Goal: Task Accomplishment & Management: Manage account settings

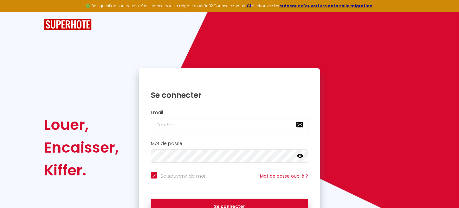
scroll to position [37, 0]
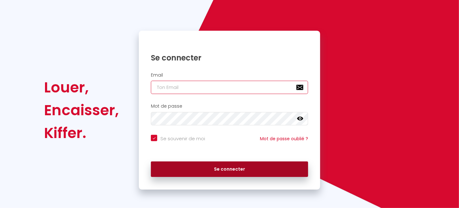
type input "berrisaad@gmail.com"
click at [250, 166] on button "Se connecter" at bounding box center [229, 170] width 157 height 16
checkbox input "true"
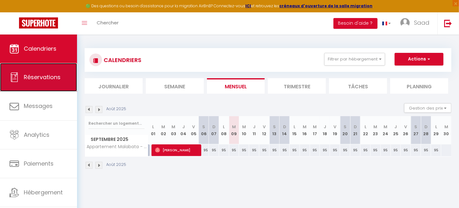
click at [42, 83] on link "Réservations" at bounding box center [38, 77] width 77 height 29
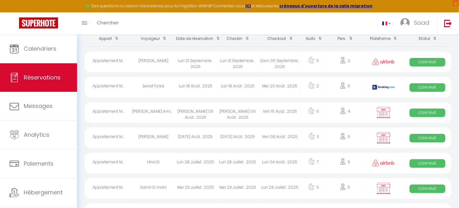
scroll to position [45, 0]
click at [229, 96] on div "Lun 18 Août . 2025" at bounding box center [238, 87] width 42 height 21
select select "OK"
select select "KO"
select select "1"
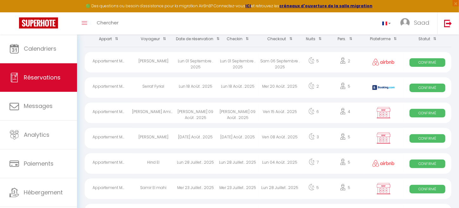
select select "0"
select select "1"
select select
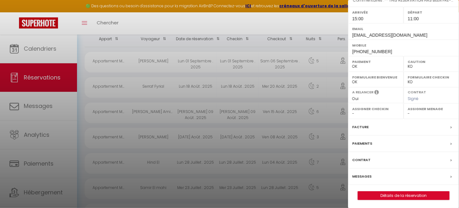
scroll to position [0, 0]
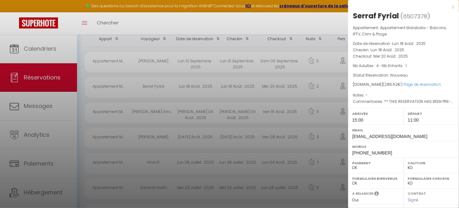
click at [449, 7] on div "x" at bounding box center [401, 7] width 106 height 8
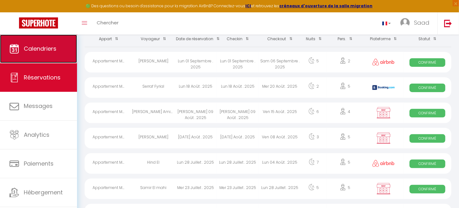
click at [48, 44] on link "Calendriers" at bounding box center [38, 49] width 77 height 29
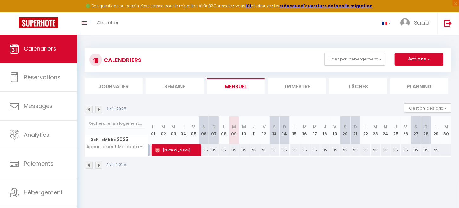
click at [88, 109] on img at bounding box center [89, 109] width 7 height 7
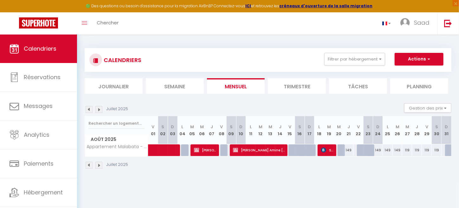
click at [96, 111] on img at bounding box center [98, 109] width 7 height 7
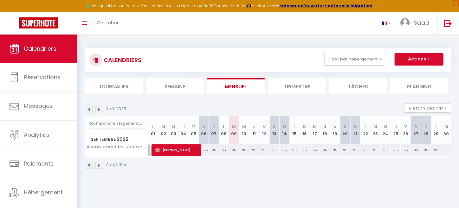
click at [163, 111] on div "Août 2025 Gestion des prix Nb Nuits minimum Règles Disponibilité" at bounding box center [268, 109] width 367 height 13
click at [111, 143] on span "Septembre 2025" at bounding box center [116, 139] width 63 height 9
click at [90, 113] on div "Août 2025 Gestion des prix Nb Nuits minimum Règles Disponibilité" at bounding box center [268, 109] width 367 height 13
click at [89, 111] on img at bounding box center [89, 109] width 7 height 7
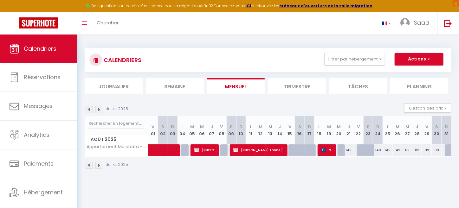
click at [101, 109] on img at bounding box center [98, 109] width 7 height 7
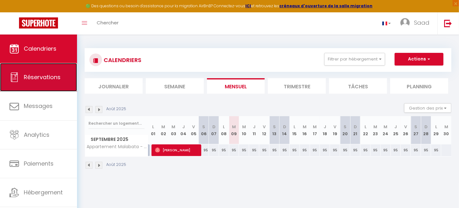
click at [23, 82] on link "Réservations" at bounding box center [38, 77] width 77 height 29
select select "not_cancelled"
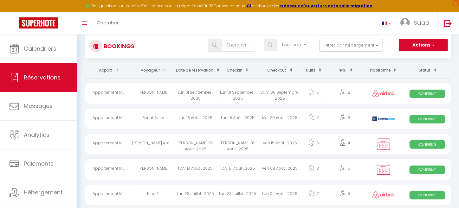
scroll to position [15, 0]
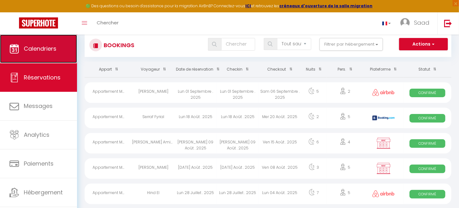
click at [35, 56] on link "Calendriers" at bounding box center [38, 49] width 77 height 29
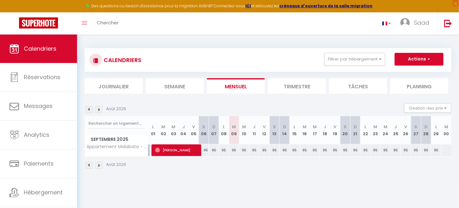
click at [155, 85] on li "Semaine" at bounding box center [175, 86] width 58 height 16
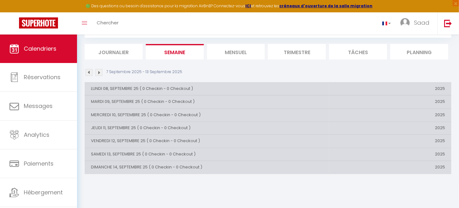
scroll to position [34, 0]
click at [87, 73] on img at bounding box center [89, 72] width 7 height 7
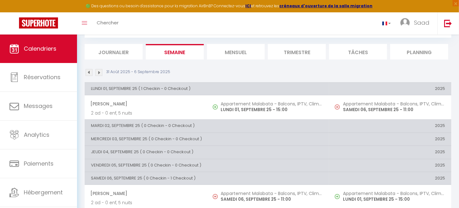
click at [87, 73] on img at bounding box center [89, 72] width 7 height 7
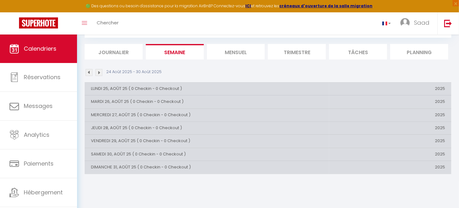
click at [86, 75] on img at bounding box center [89, 72] width 7 height 7
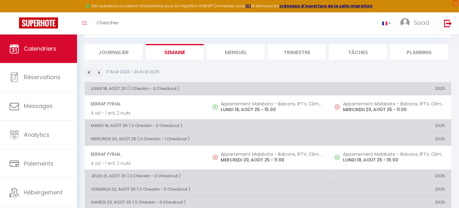
click at [87, 72] on img at bounding box center [89, 72] width 7 height 7
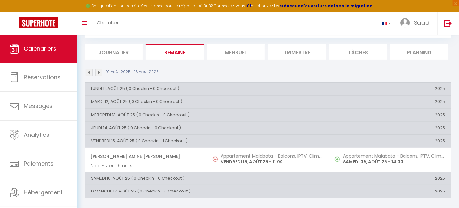
click at [97, 73] on img at bounding box center [98, 72] width 7 height 7
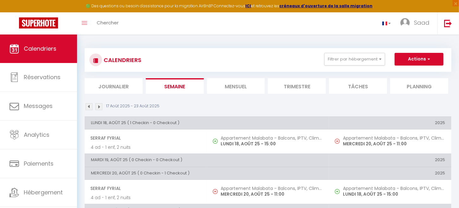
scroll to position [0, 0]
click at [232, 91] on li "Mensuel" at bounding box center [236, 86] width 58 height 16
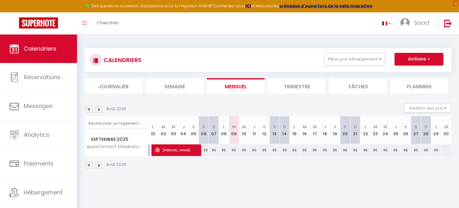
click at [88, 110] on img at bounding box center [89, 109] width 7 height 7
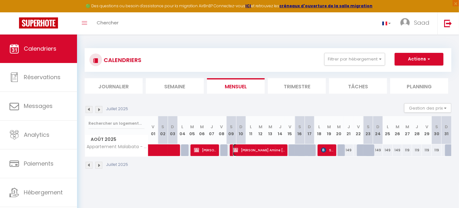
click at [251, 151] on span "Taha Amine BOUSTANY" at bounding box center [259, 150] width 52 height 12
select select "OK"
select select "KO"
select select "0"
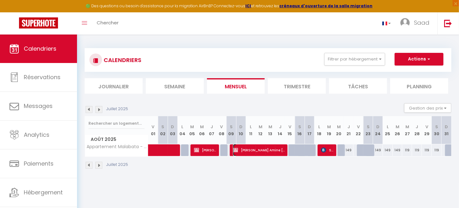
select select "1"
select select
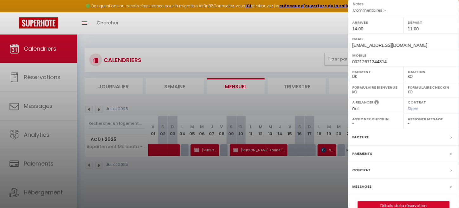
scroll to position [101, 0]
click at [361, 168] on label "Contrat" at bounding box center [361, 171] width 18 height 7
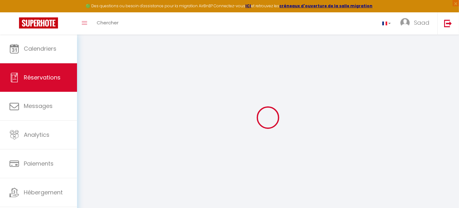
select select
checkbox input "false"
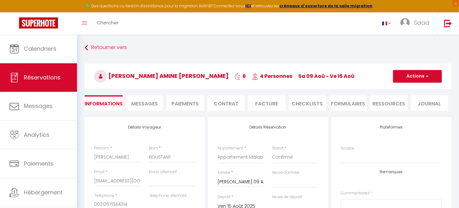
select select
checkbox input "false"
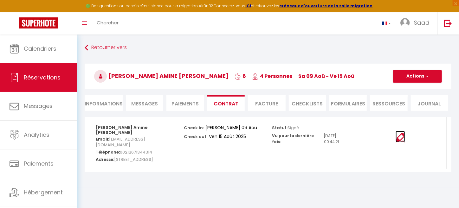
click at [401, 138] on img at bounding box center [401, 138] width 10 height 10
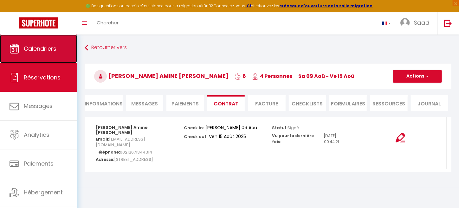
click at [40, 44] on link "Calendriers" at bounding box center [38, 49] width 77 height 29
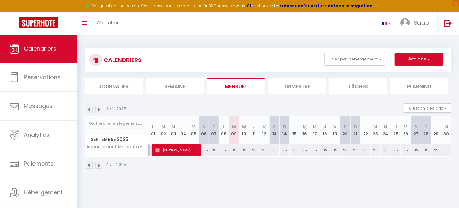
click at [87, 110] on img at bounding box center [89, 109] width 7 height 7
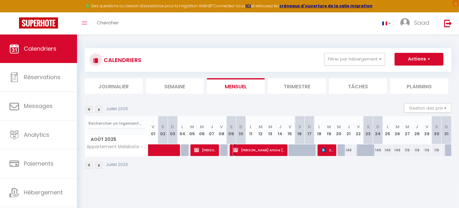
click at [261, 151] on span "Taha Amine BOUSTANY" at bounding box center [259, 150] width 52 height 12
select select "OK"
select select "KO"
select select "0"
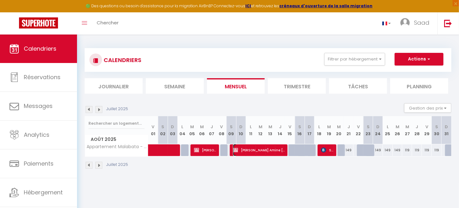
select select "1"
select select
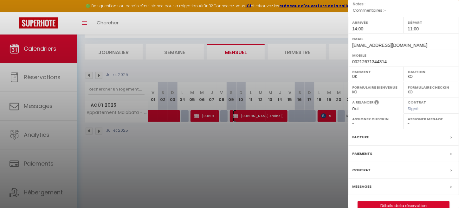
scroll to position [34, 0]
click at [393, 162] on div "Contrat" at bounding box center [403, 170] width 111 height 16
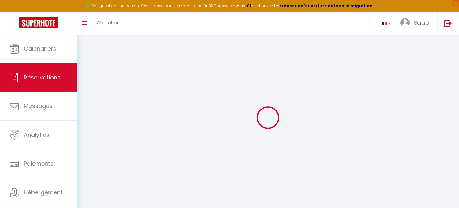
select select
checkbox input "false"
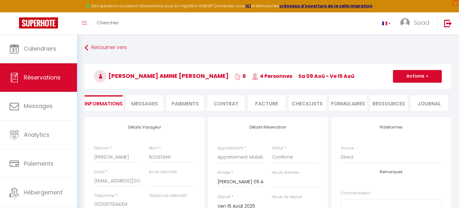
select select
checkbox input "false"
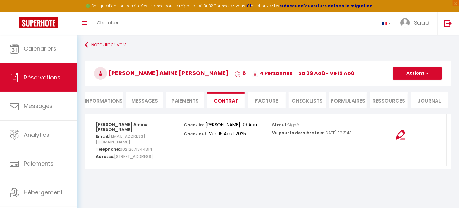
scroll to position [3, 0]
click at [399, 135] on img at bounding box center [401, 135] width 10 height 10
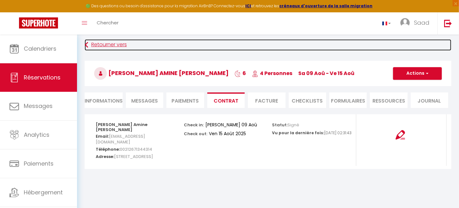
click at [97, 45] on link "Retourner vers" at bounding box center [268, 44] width 367 height 11
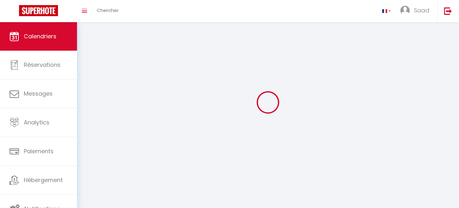
scroll to position [22, 0]
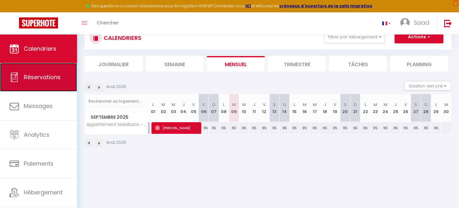
click at [47, 79] on span "Réservations" at bounding box center [42, 77] width 37 height 8
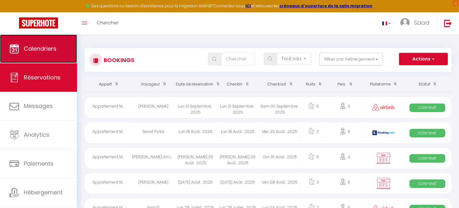
click at [57, 45] on link "Calendriers" at bounding box center [38, 49] width 77 height 29
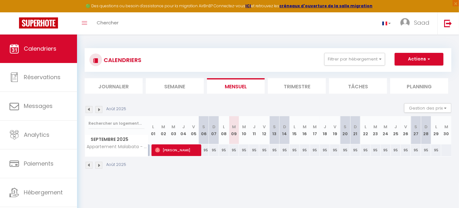
click at [89, 109] on img at bounding box center [89, 109] width 7 height 7
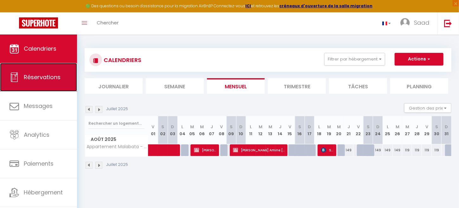
click at [36, 81] on span "Réservations" at bounding box center [42, 77] width 37 height 8
select select "not_cancelled"
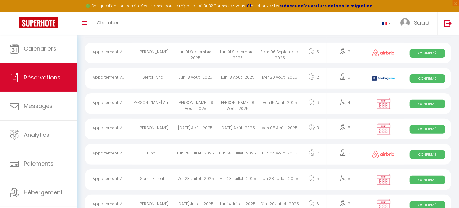
scroll to position [54, 0]
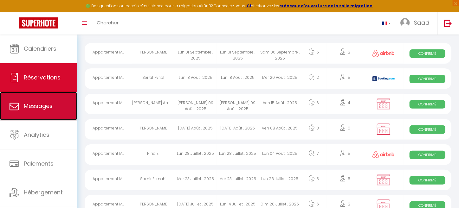
click at [47, 102] on link "Messages" at bounding box center [38, 106] width 77 height 29
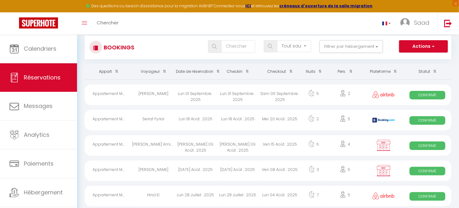
scroll to position [23, 0]
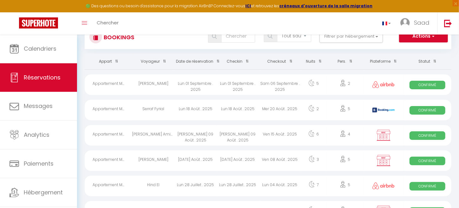
click at [202, 118] on div "Lun 18 Août . 2025" at bounding box center [195, 110] width 42 height 21
select select "OK"
select select "KO"
select select "1"
select select "0"
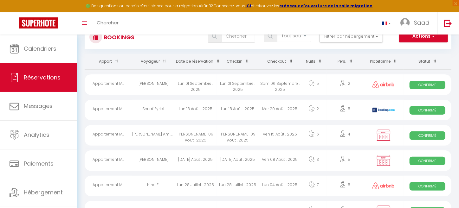
select select "1"
select select
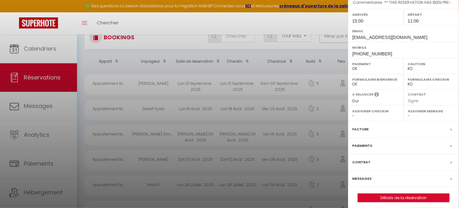
scroll to position [101, 0]
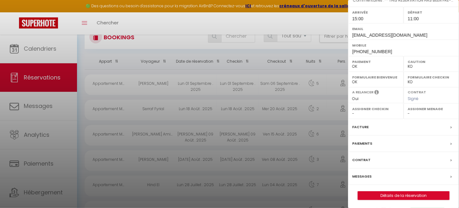
click at [372, 159] on div "Contrat" at bounding box center [403, 160] width 111 height 16
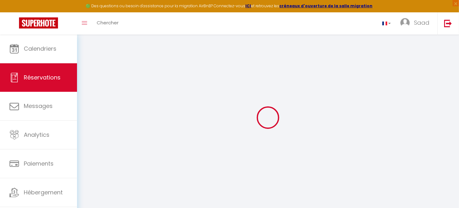
select select
checkbox input "false"
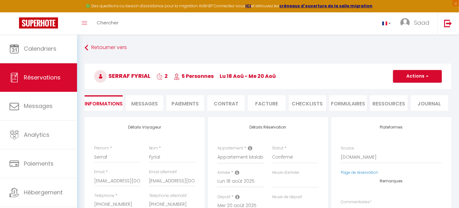
select select
checkbox input "false"
type textarea "** THIS RESERVATION HAS BEEN PRE-PAID ** BOOKING NOTE : Payment charge is EUR 5…"
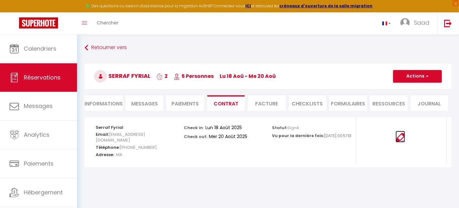
click at [403, 138] on img at bounding box center [401, 138] width 10 height 10
click at [29, 74] on span "Réservations" at bounding box center [42, 78] width 37 height 8
select select "not_cancelled"
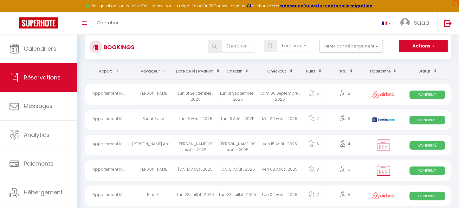
scroll to position [17, 0]
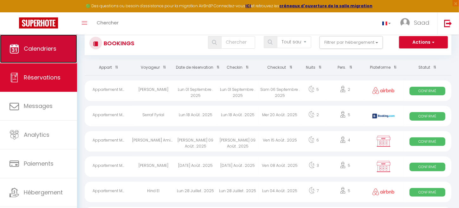
click at [57, 48] on link "Calendriers" at bounding box center [38, 49] width 77 height 29
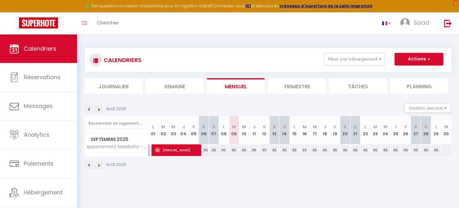
click at [90, 109] on img at bounding box center [89, 109] width 7 height 7
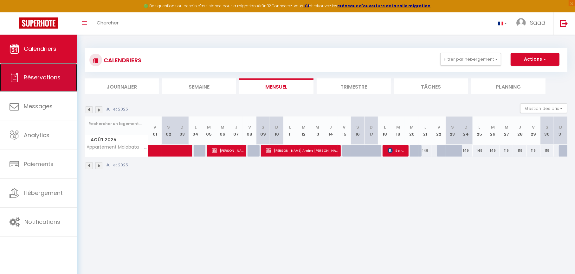
click at [49, 81] on span "Réservations" at bounding box center [42, 77] width 37 height 8
select select "not_cancelled"
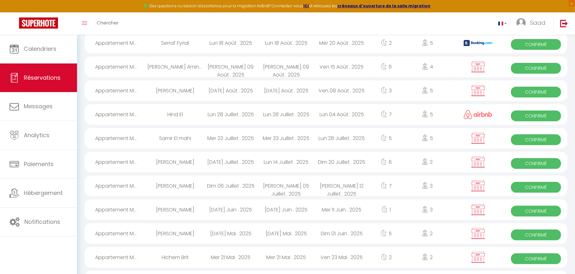
scroll to position [88, 0]
click at [246, 208] on div "Mar 27 Mai . 2025" at bounding box center [230, 233] width 55 height 21
select select "OK"
select select "KO"
select select "0"
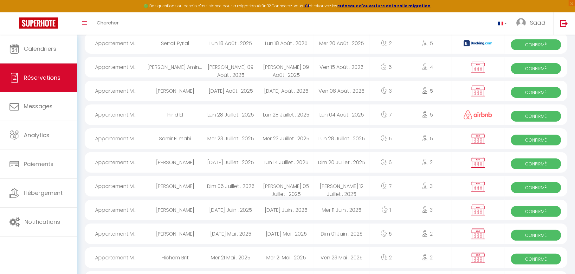
select select "0"
select select "1"
select select
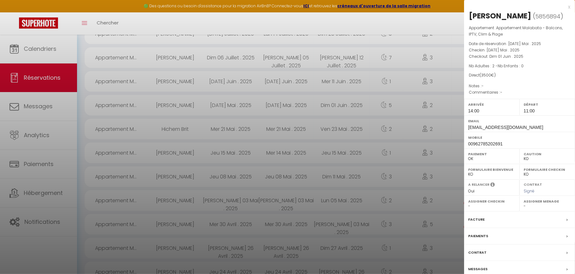
scroll to position [218, 0]
click at [464, 208] on div "Contrat" at bounding box center [519, 252] width 111 height 16
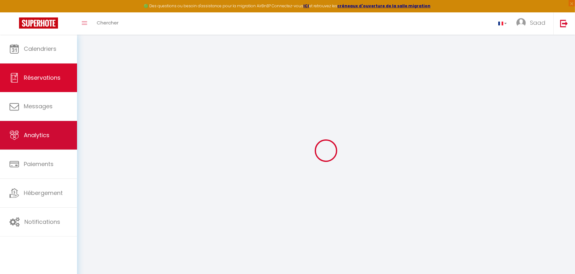
select select
checkbox input "false"
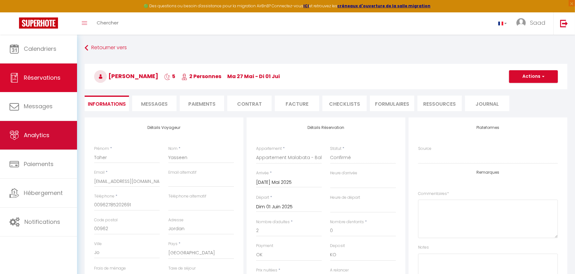
select select
checkbox input "false"
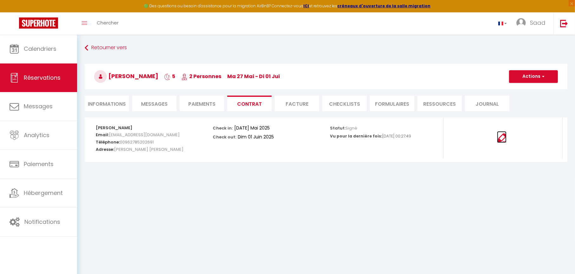
click at [464, 140] on img at bounding box center [502, 138] width 10 height 10
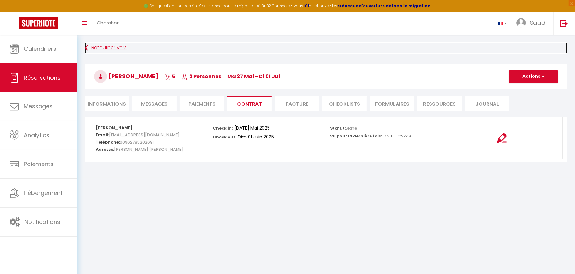
click at [108, 45] on link "Retourner vers" at bounding box center [326, 47] width 483 height 11
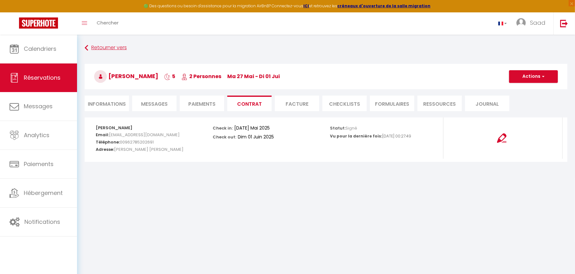
select select "not_cancelled"
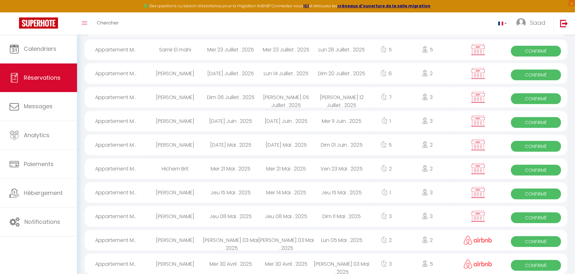
scroll to position [189, 0]
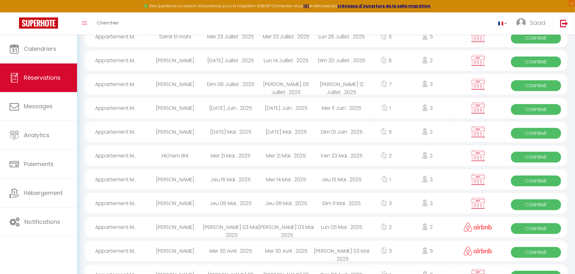
click at [241, 152] on div "Mer 21 Mai . 2025" at bounding box center [230, 155] width 55 height 21
select select "OK"
select select "KO"
select select "0"
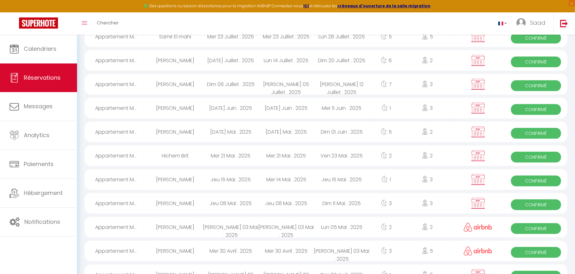
select select "1"
select select
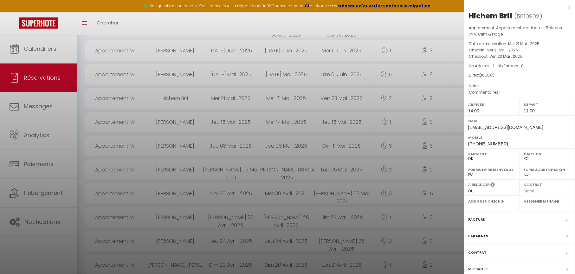
scroll to position [247, 0]
click at [464, 208] on div "Contrat" at bounding box center [519, 252] width 111 height 16
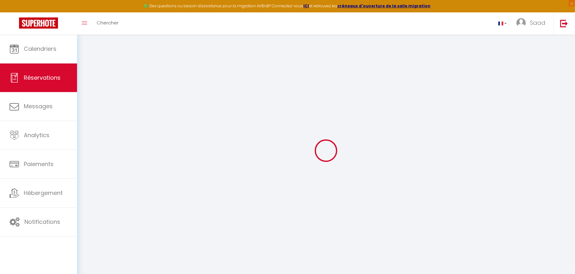
select select
checkbox input "false"
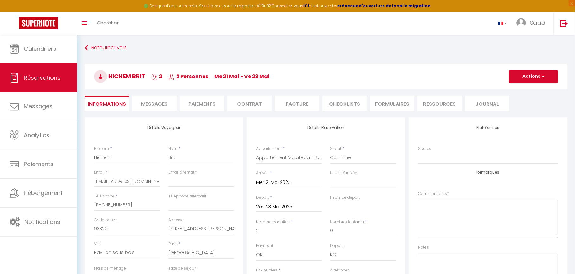
select select
checkbox input "false"
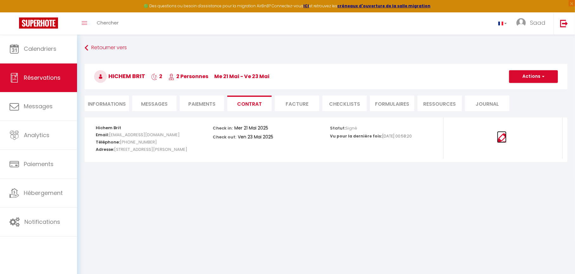
click at [464, 138] on img at bounding box center [502, 138] width 10 height 10
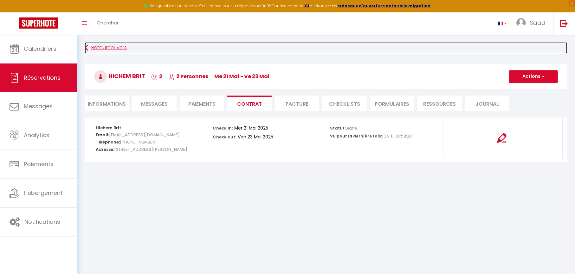
click at [107, 44] on link "Retourner vers" at bounding box center [326, 47] width 483 height 11
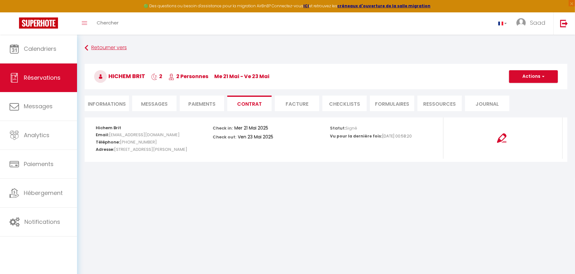
select select "not_cancelled"
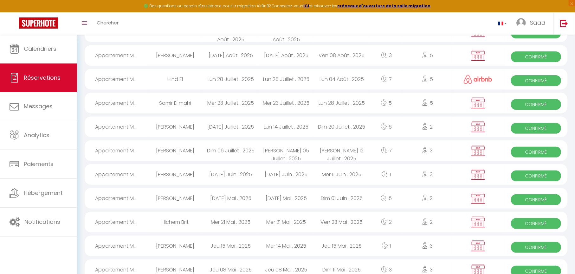
scroll to position [158, 0]
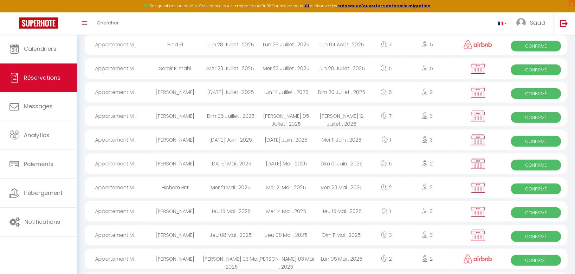
click at [275, 207] on div "Mer 14 Mai . 2025" at bounding box center [285, 211] width 55 height 21
select select "OK"
select select "KO"
select select "0"
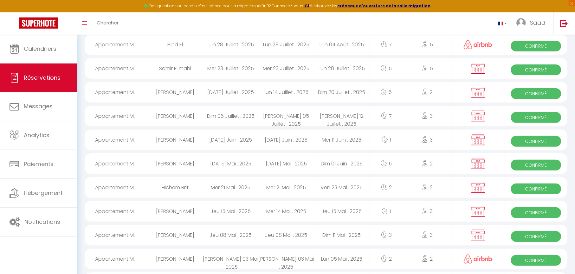
select select "1"
select select
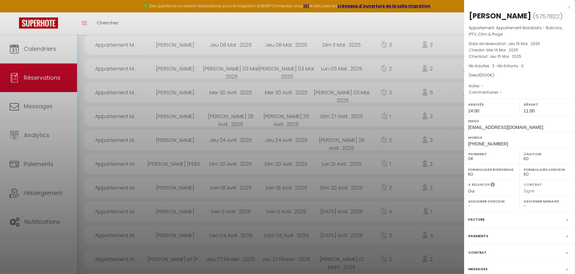
scroll to position [316, 0]
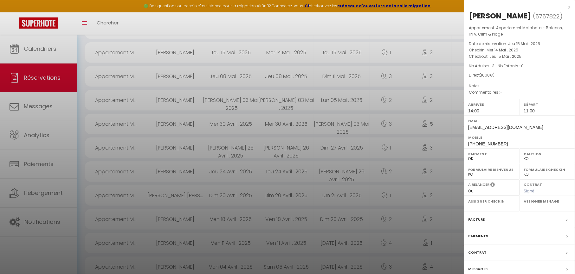
click at [464, 208] on div "Contrat" at bounding box center [519, 252] width 111 height 16
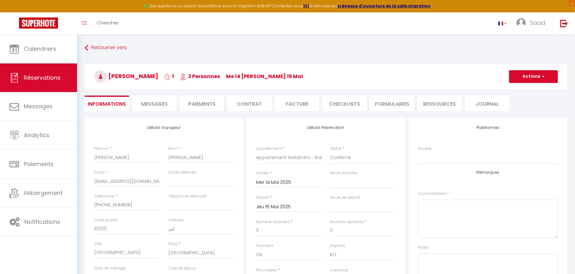
select select
checkbox input "false"
select select
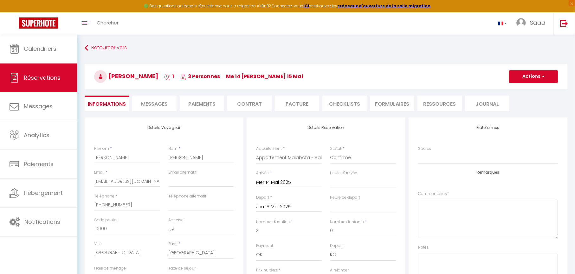
checkbox input "false"
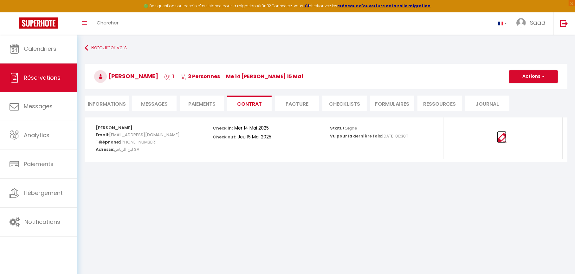
click at [464, 135] on img at bounding box center [502, 138] width 10 height 10
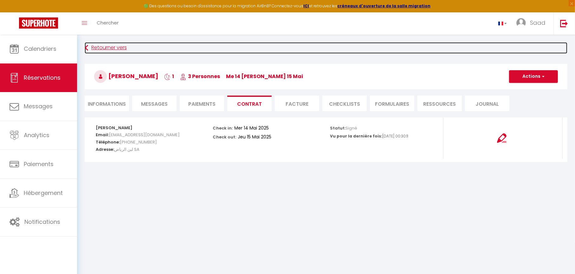
click at [114, 48] on link "Retourner vers" at bounding box center [326, 47] width 483 height 11
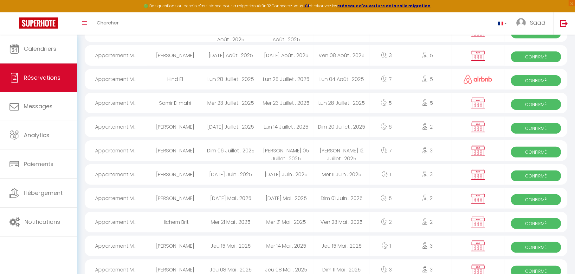
scroll to position [158, 0]
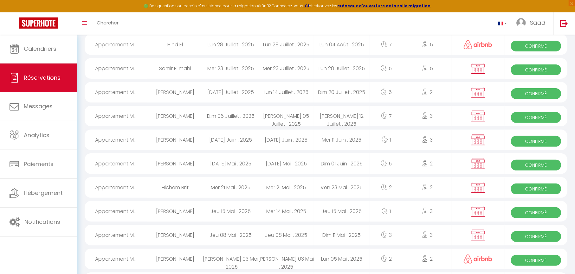
click at [184, 142] on div "Younis Al hoashla" at bounding box center [174, 139] width 55 height 21
select select "OK"
select select "KO"
select select "0"
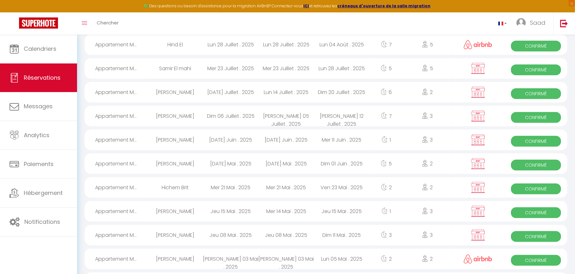
select select "1"
select select
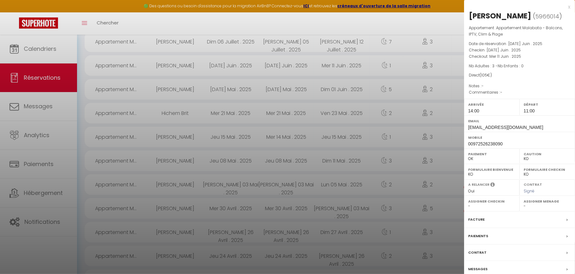
scroll to position [232, 0]
click at [464, 208] on div "Contrat" at bounding box center [519, 252] width 111 height 16
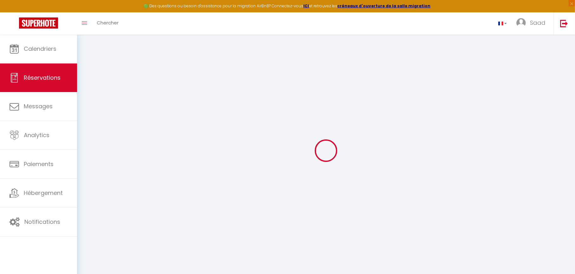
select select
checkbox input "false"
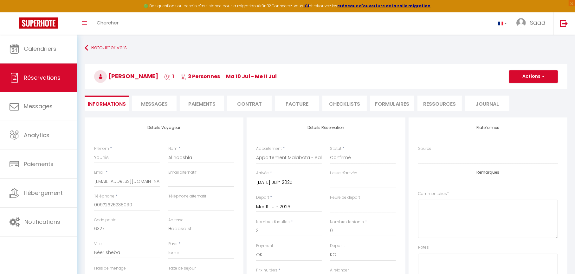
select select
checkbox input "false"
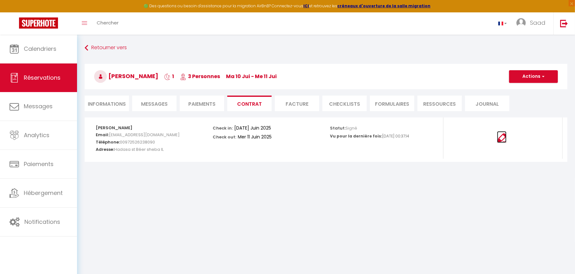
click at [464, 137] on img at bounding box center [502, 138] width 10 height 10
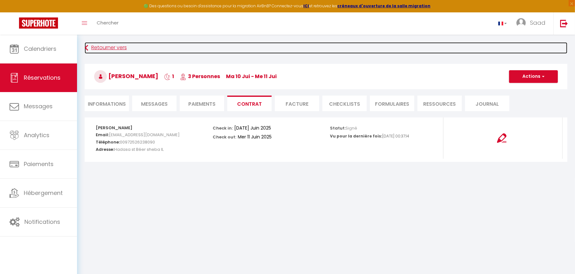
click at [102, 48] on link "Retourner vers" at bounding box center [326, 47] width 483 height 11
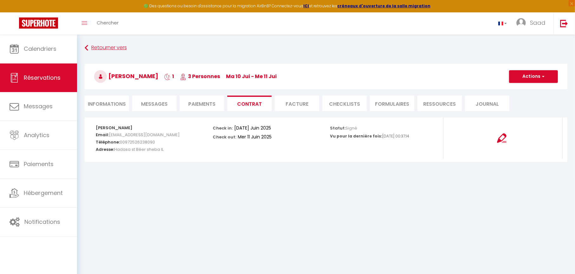
select select "not_cancelled"
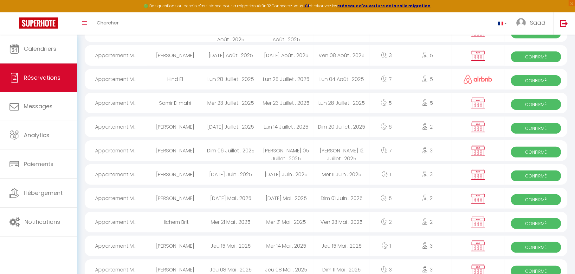
scroll to position [158, 0]
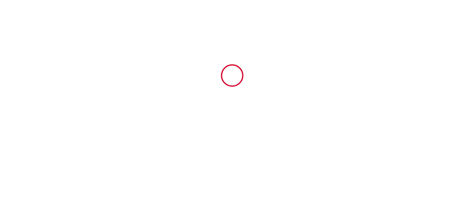
type input "6423204"
type input "Appartement Malabata - Balcons, IPTV, Clim & Plage"
type input "6 RES LA VAGUE TAN.OF SHORE PLAZA etg 16 apt 118"
type input "90000"
type input "Tangier"
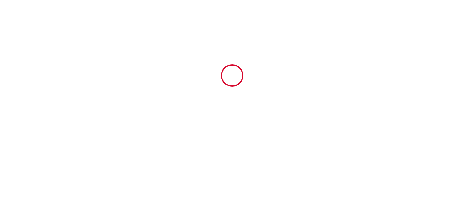
type input "[GEOGRAPHIC_DATA]"
type input "09 Sat August 2025"
type input "15 Fri August 2025"
type input "2"
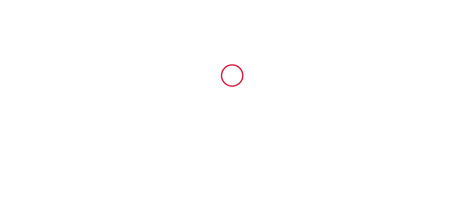
type input "300"
type input "8250"
type input "Saad"
type input "Berri"
type input "6 RES LA VAGUE TAN.OF SHORE PLAZA etg 16 apt 118"
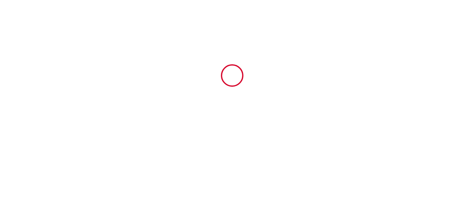
type input "90000"
type input "TANGER"
type input "[GEOGRAPHIC_DATA]"
type input "[EMAIL_ADDRESS][DOMAIN_NAME]"
type input "Taha Amine"
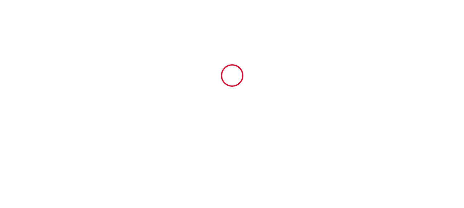
type input "BOUSTANY"
type input "18 rue Gautier casablanca"
type input "18000"
type input "Cadablanca"
type input "Tahaamine@hotmail.fr"
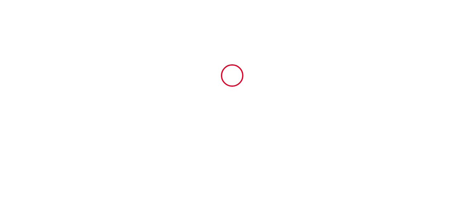
type input "00212671344314"
select select "MA"
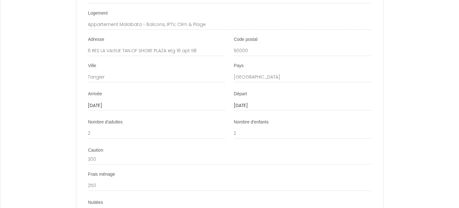
scroll to position [1311, 0]
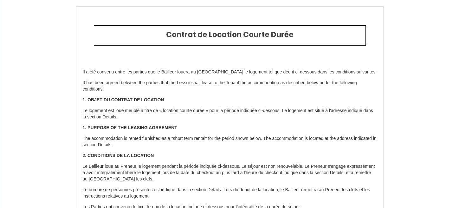
select select "MA"
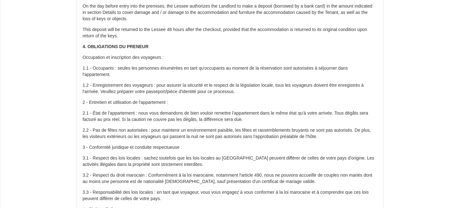
scroll to position [342, 0]
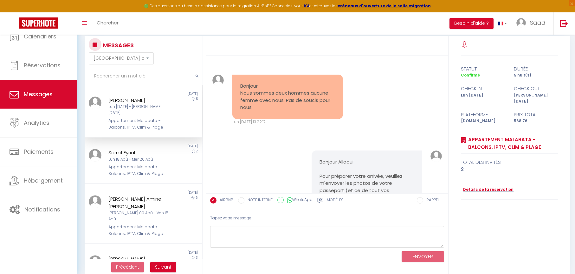
select select "message"
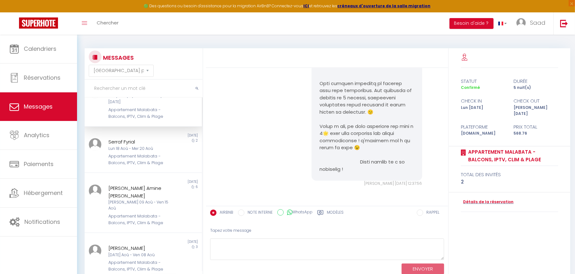
scroll to position [25, 0]
click at [134, 197] on div "Sam 09 Aoû - Ven 15 Aoû" at bounding box center [138, 203] width 60 height 12
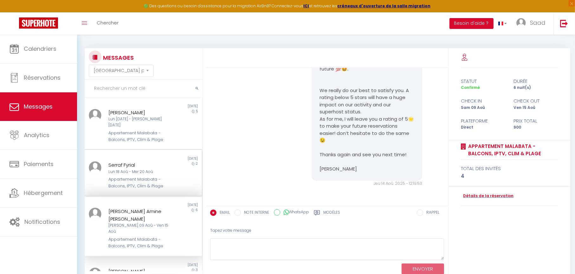
click at [126, 176] on div "Appartement Malabata - Balcons, IPTV, Clim & Plage" at bounding box center [138, 182] width 60 height 13
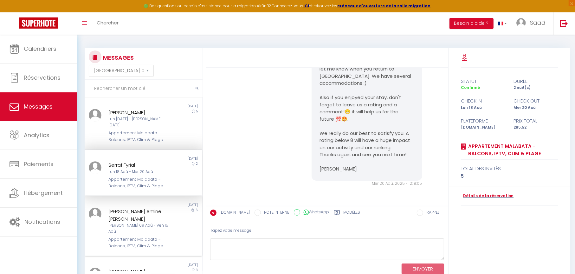
click at [149, 222] on div "Sam 09 Aoû - Ven 15 Aoû" at bounding box center [138, 228] width 60 height 12
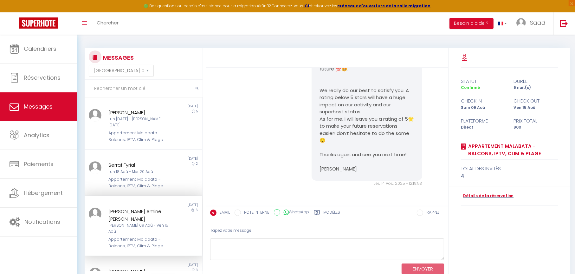
scroll to position [49, 0]
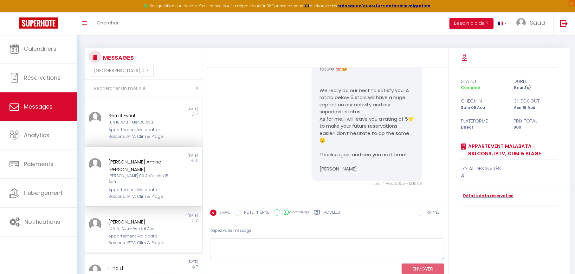
click at [128, 218] on div "Said Raissi" at bounding box center [138, 222] width 60 height 8
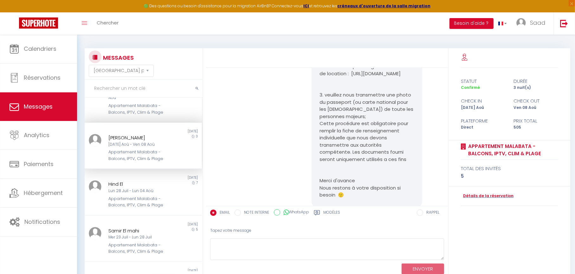
scroll to position [134, 0]
click at [132, 148] on div "Appartement Malabata - Balcons, IPTV, Clim & Plage" at bounding box center [138, 154] width 60 height 13
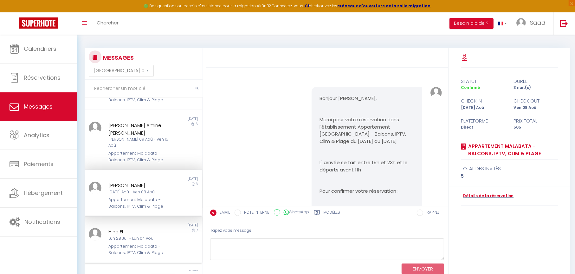
scroll to position [70, 0]
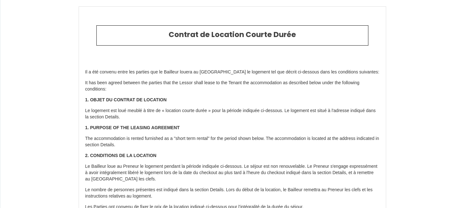
type input "6507378"
type input "Appartement Malabata - Balcons, IPTV, Clim & Plage"
type input "6 RES LA VAGUE TAN.OF SHORE PLAZA etg 16 apt 118"
type input "90000"
type input "Tangier"
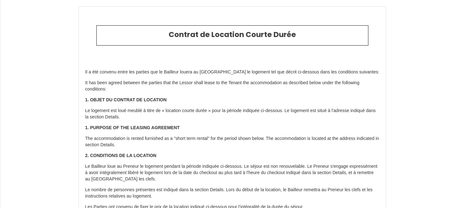
type input "[GEOGRAPHIC_DATA]"
type input "[DATE]"
type input "4"
type input "1"
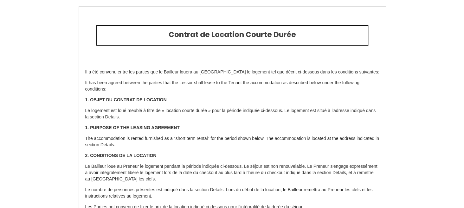
type input "300"
type input "285.52"
type input "Saad"
type input "Berri"
type input "6 RES LA VAGUE TAN.OF SHORE PLAZA etg 16 apt 118"
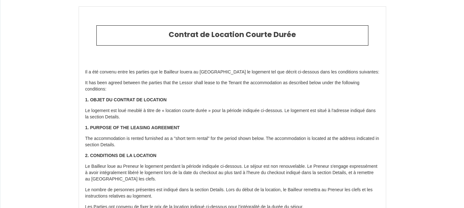
type input "90000"
type input "TANGER"
type input "[GEOGRAPHIC_DATA]"
type input "[EMAIL_ADDRESS][DOMAIN_NAME]"
type input "Serraf"
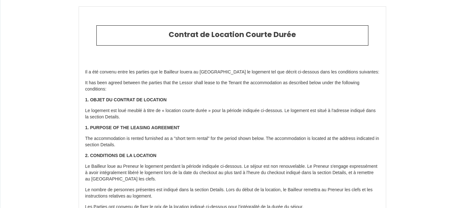
type input "Fyrial"
type input "."
select select "MA"
type input "sfyria.554327@guest.booking.com"
type input "+212 659-512898"
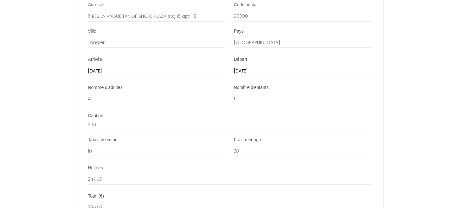
scroll to position [1346, 0]
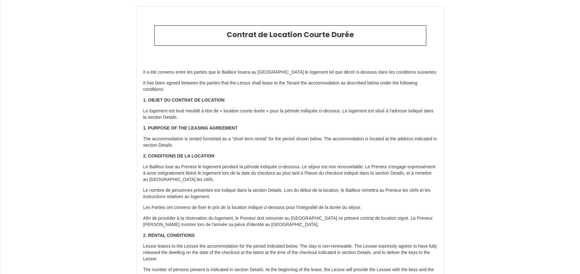
select select "[PERSON_NAME]"
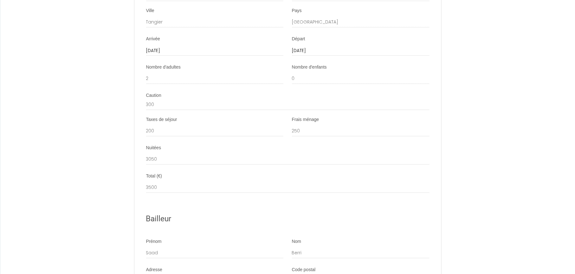
scroll to position [1368, 0]
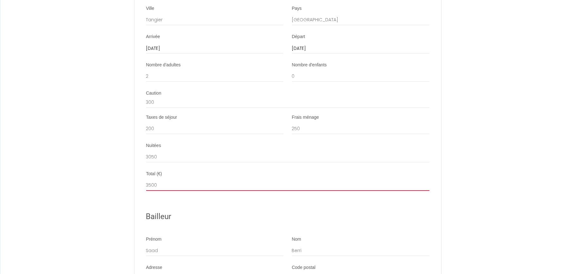
click at [168, 191] on input "3500" at bounding box center [287, 184] width 283 height 11
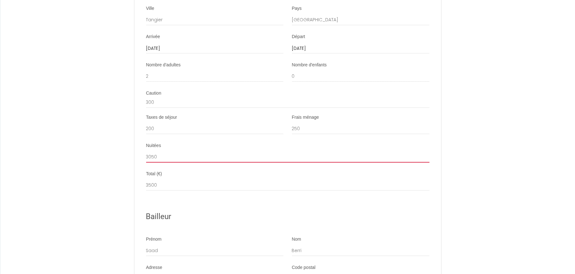
click at [156, 162] on input "3050" at bounding box center [287, 156] width 283 height 11
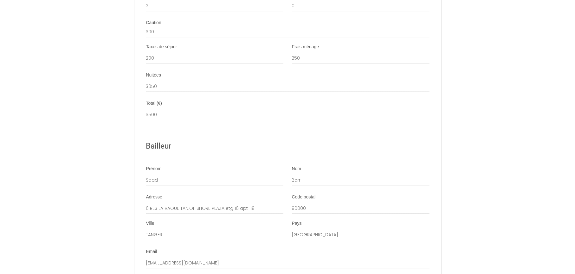
scroll to position [1413, 0]
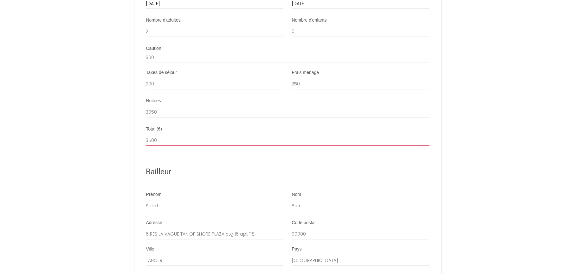
click at [150, 146] on input "3500" at bounding box center [287, 139] width 283 height 11
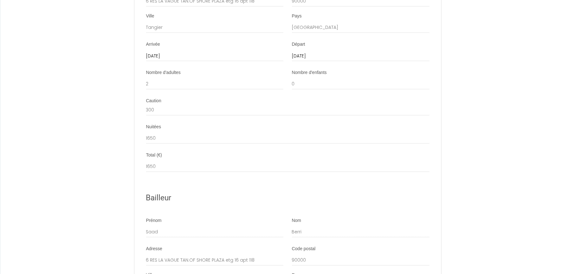
scroll to position [1361, 0]
click at [194, 143] on input "1650" at bounding box center [287, 137] width 283 height 11
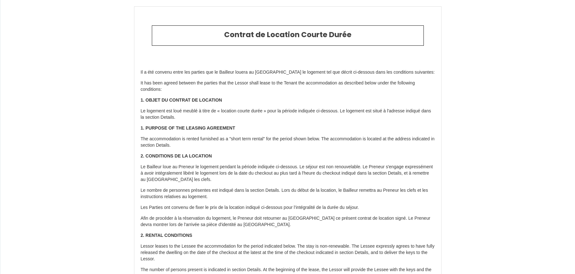
select select "SA"
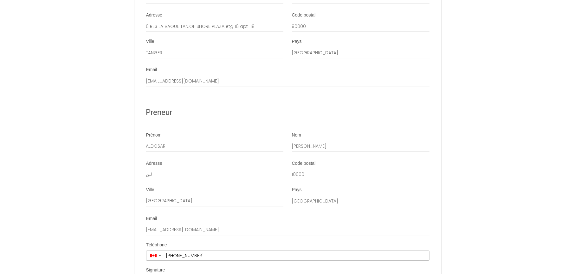
scroll to position [1593, 0]
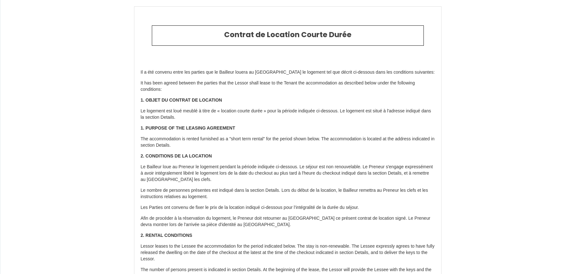
select select "IL"
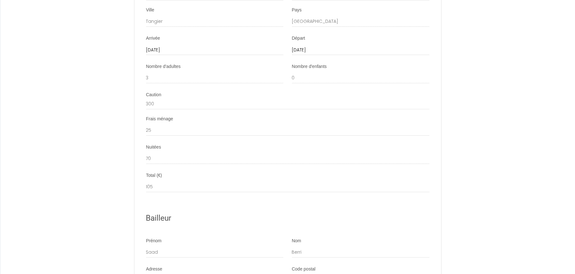
scroll to position [1365, 0]
click at [165, 165] on input "70" at bounding box center [287, 159] width 283 height 11
click at [158, 165] on input "70" at bounding box center [287, 159] width 283 height 11
click at [154, 137] on input "25" at bounding box center [287, 131] width 283 height 11
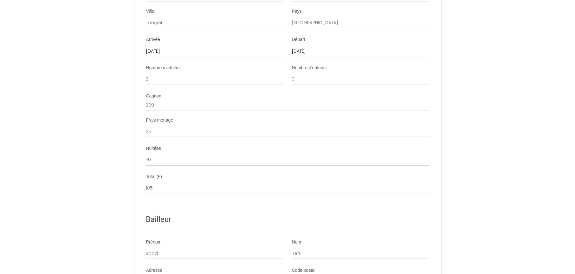
click at [162, 165] on input "70" at bounding box center [287, 159] width 283 height 11
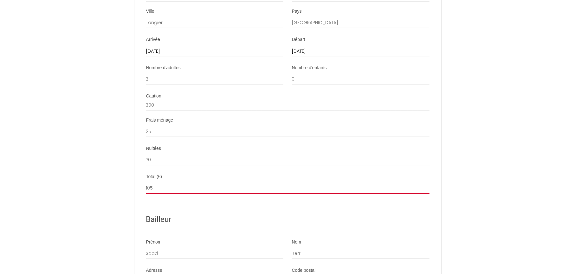
click at [154, 193] on input "105" at bounding box center [287, 187] width 283 height 11
